Goal: Information Seeking & Learning: Learn about a topic

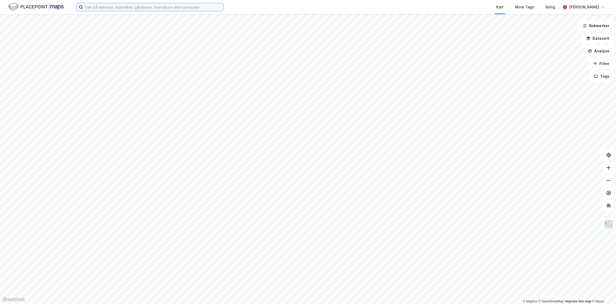
click at [103, 8] on input at bounding box center [153, 7] width 141 height 8
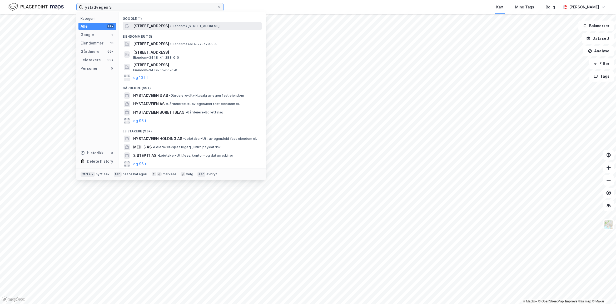
type input "ystadvegen 3"
click at [136, 24] on span "[STREET_ADDRESS]" at bounding box center [151, 26] width 36 height 6
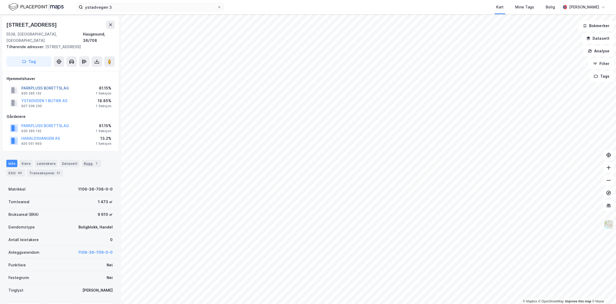
click at [0, 0] on button "PARKPLUSS BORETTSLAG" at bounding box center [0, 0] width 0 height 0
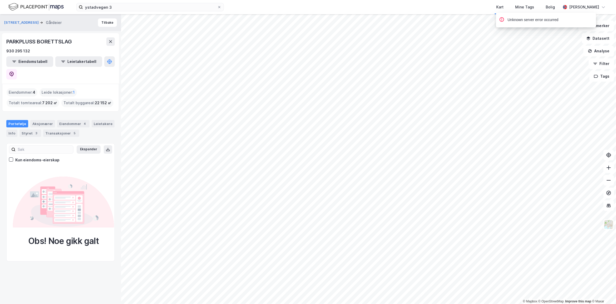
click at [72, 114] on div "Portefølje Aksjonærer Eiendommer 4 Leietakere Info Styret 3 Transaksjoner 5" at bounding box center [60, 126] width 121 height 25
click at [74, 114] on div "Portefølje Aksjonærer Eiendommer 4 Leietakere Info Styret 3 Transaksjoner 5" at bounding box center [60, 126] width 121 height 25
click at [82, 121] on div "4" at bounding box center [84, 123] width 5 height 5
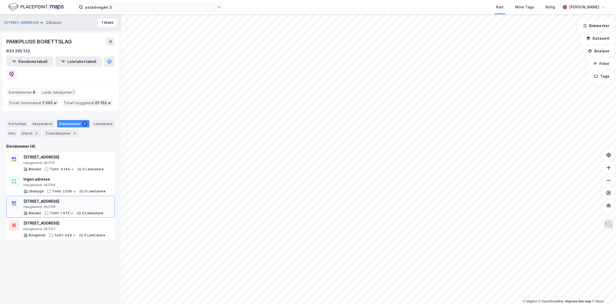
click at [82, 198] on div "[STREET_ADDRESS]" at bounding box center [63, 201] width 80 height 6
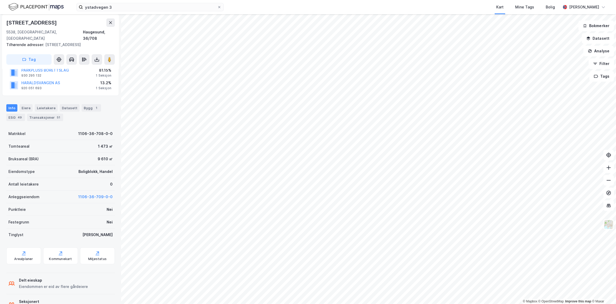
scroll to position [69, 0]
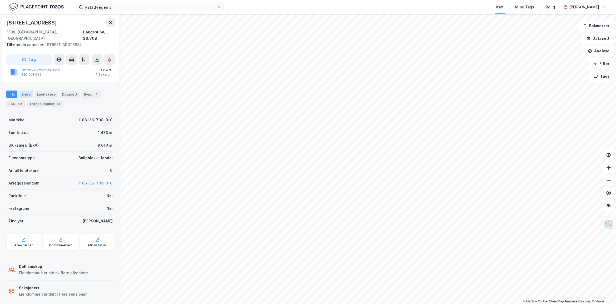
click at [28, 91] on div "Eiere" at bounding box center [25, 94] width 13 height 7
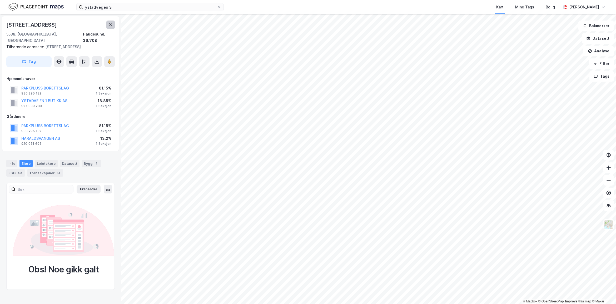
click at [110, 23] on icon at bounding box center [110, 25] width 4 height 4
click at [0, 0] on button "PARKPLUSS BORETTSLAG" at bounding box center [0, 0] width 0 height 0
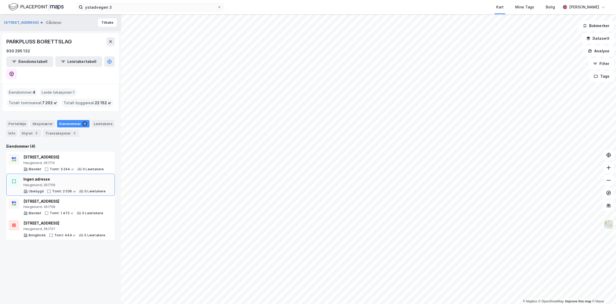
click at [64, 183] on div "Haugesund, 36/709" at bounding box center [64, 185] width 82 height 4
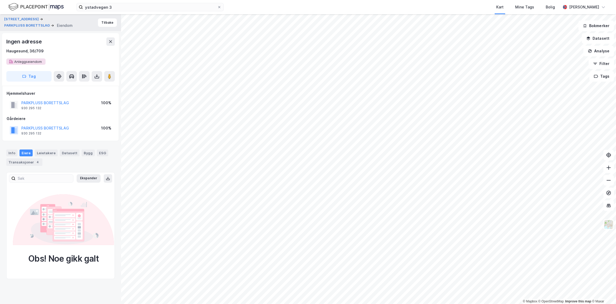
click at [107, 27] on div "[STREET_ADDRESS] PARKPLUSS BORETTSLAG Eiendom Tilbake" at bounding box center [60, 22] width 121 height 17
click at [105, 22] on button "Tilbake" at bounding box center [107, 22] width 19 height 8
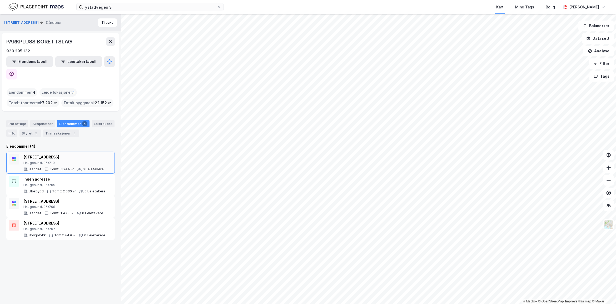
click at [78, 161] on div "Haugesund, 36/710" at bounding box center [63, 163] width 80 height 4
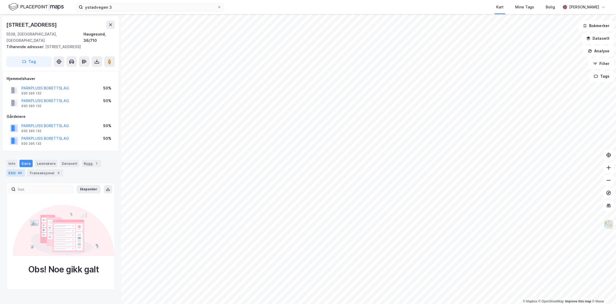
click at [17, 170] on div "49" at bounding box center [20, 172] width 6 height 5
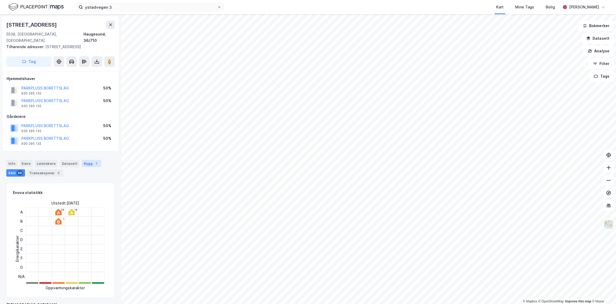
click at [86, 160] on div "Bygg 1" at bounding box center [91, 163] width 19 height 7
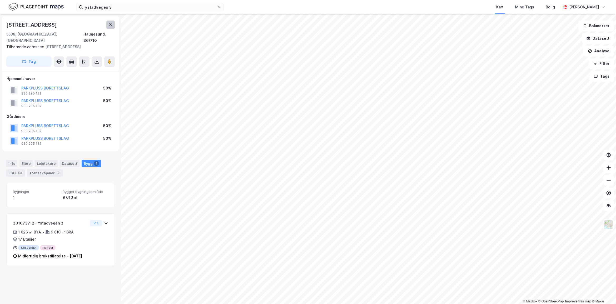
click at [111, 22] on button at bounding box center [110, 25] width 8 height 8
click at [0, 0] on button "PARKPLUSS BORETTSLAG" at bounding box center [0, 0] width 0 height 0
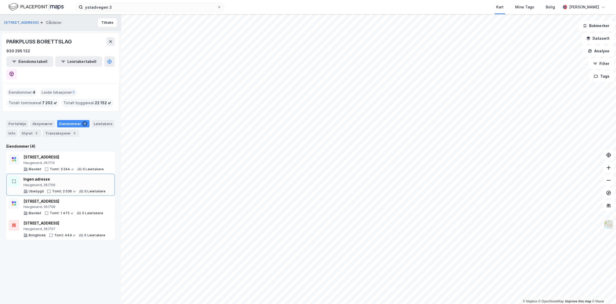
click at [71, 183] on div "Haugesund, 36/709" at bounding box center [64, 185] width 82 height 4
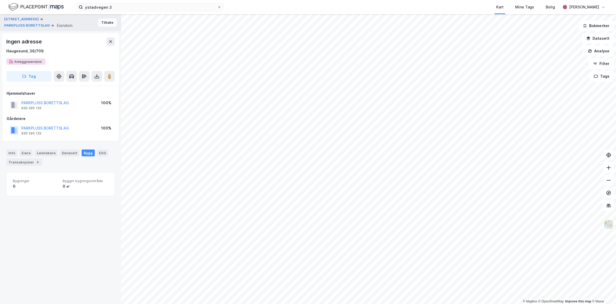
click at [103, 26] on button "Tilbake" at bounding box center [107, 22] width 19 height 8
